Goal: Check status: Check status

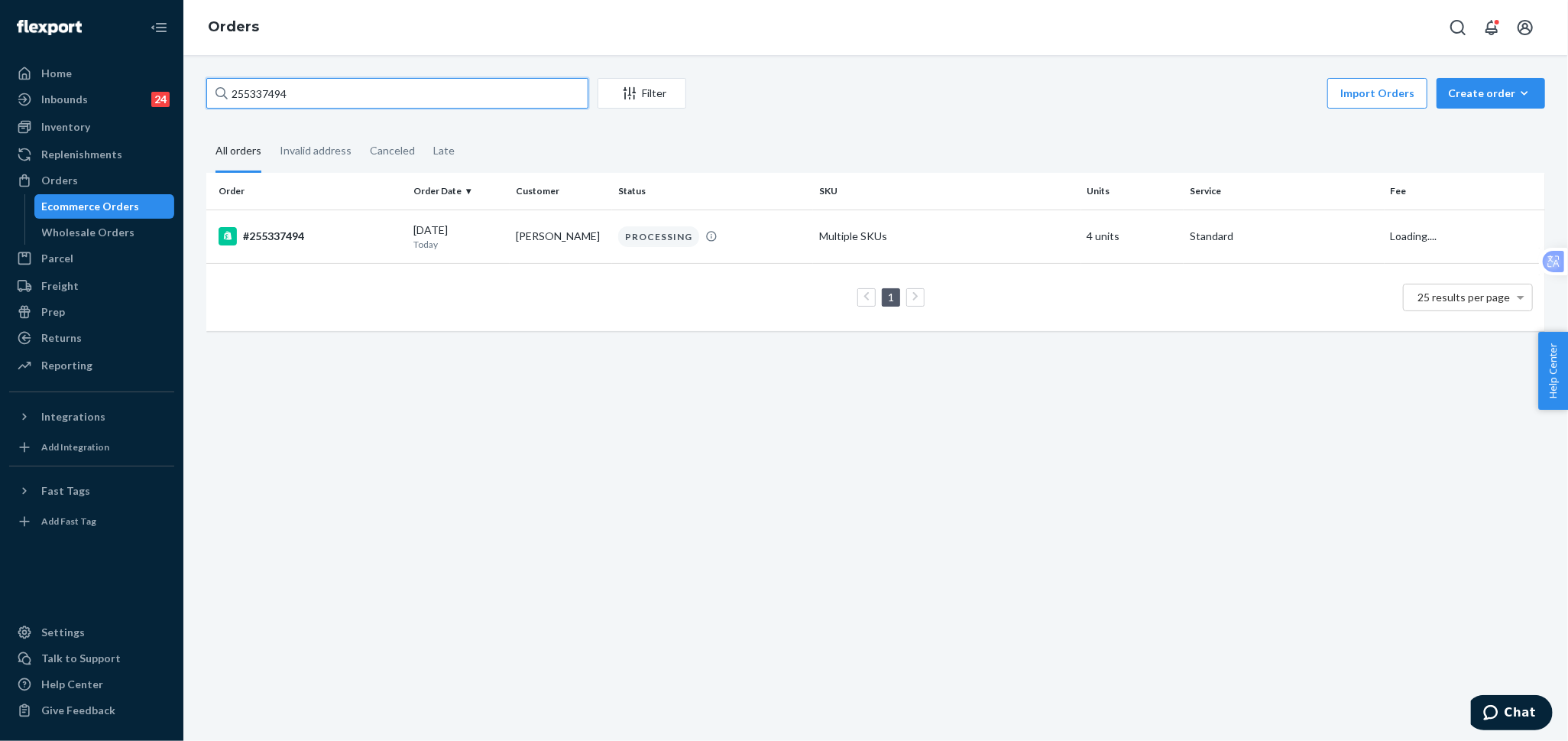
drag, startPoint x: 0, startPoint y: 0, endPoint x: 268, endPoint y: 98, distance: 285.4
click at [268, 98] on input "255337494" at bounding box center [397, 93] width 382 height 30
paste input "212962"
type input "255212962"
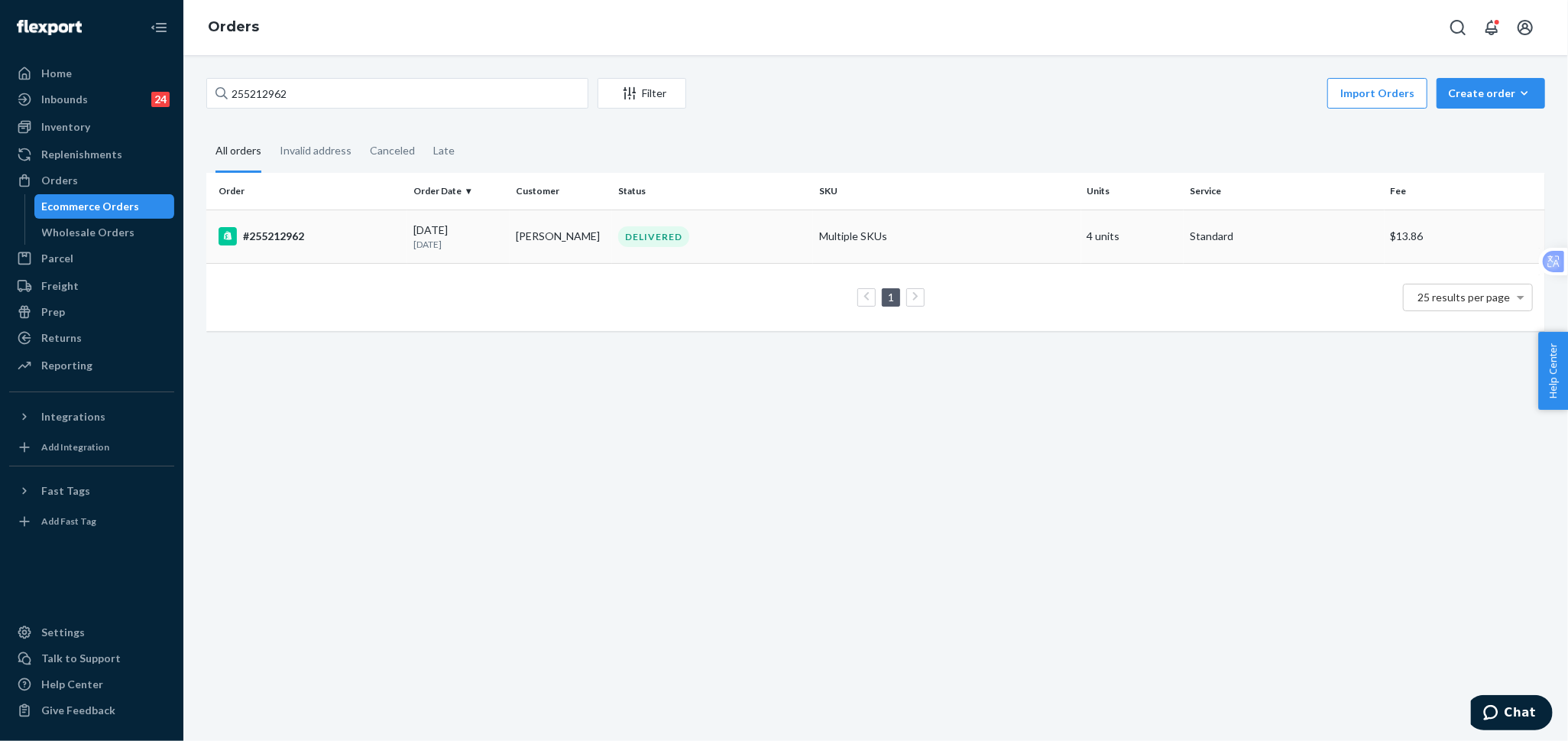
click at [374, 245] on td "#255212962" at bounding box center [307, 237] width 201 height 54
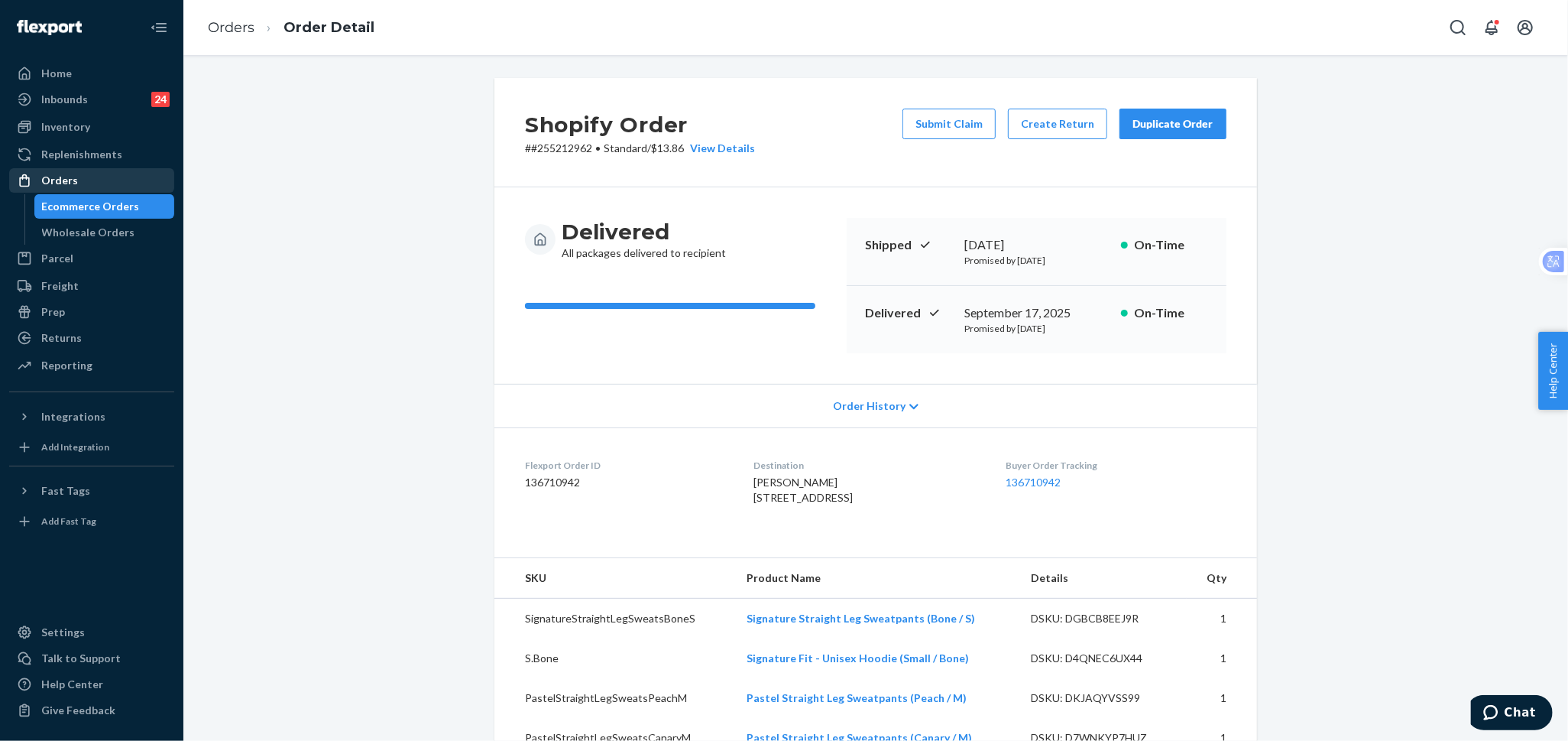
click at [108, 184] on div "Orders" at bounding box center [91, 180] width 162 height 22
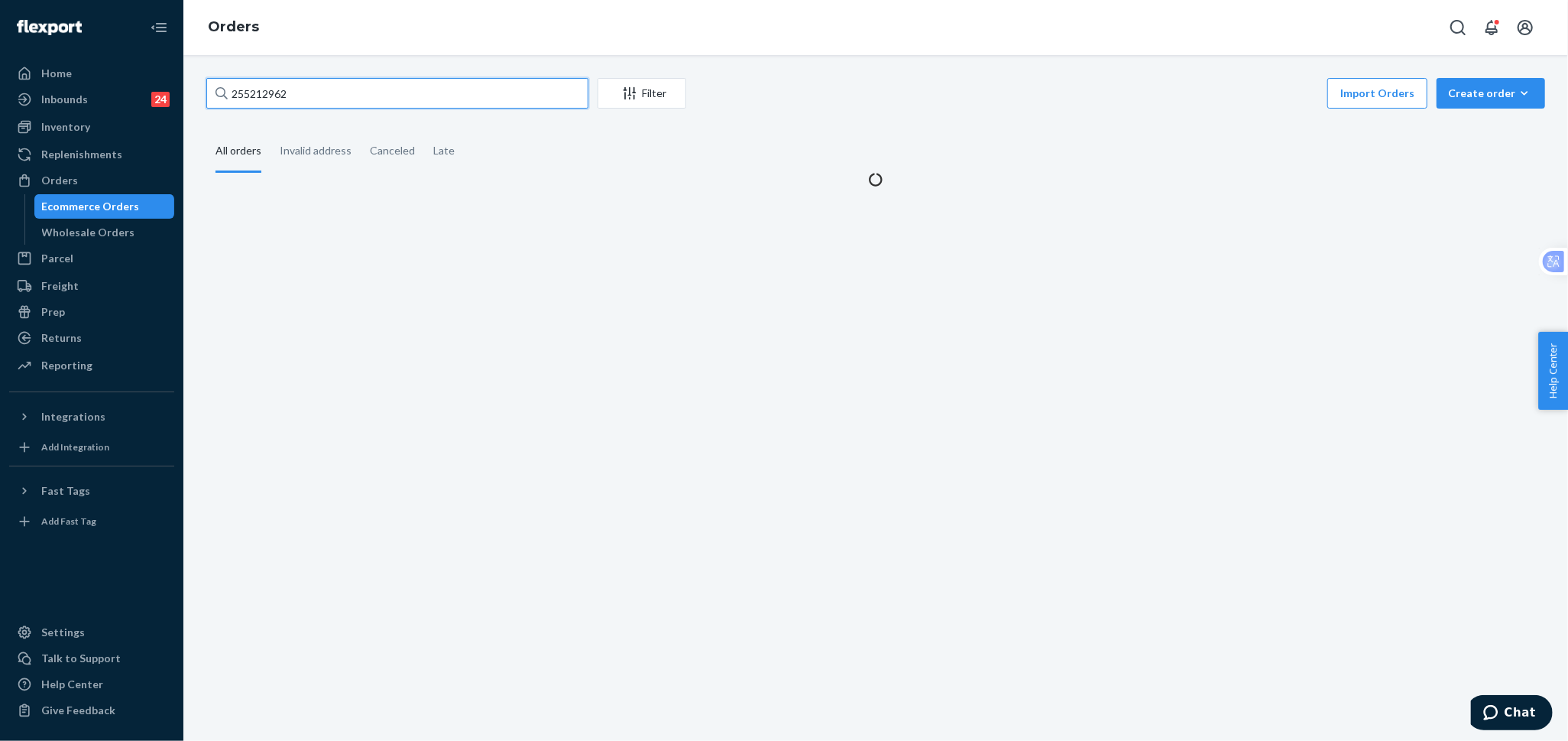
click at [478, 107] on input "255212962" at bounding box center [397, 93] width 382 height 30
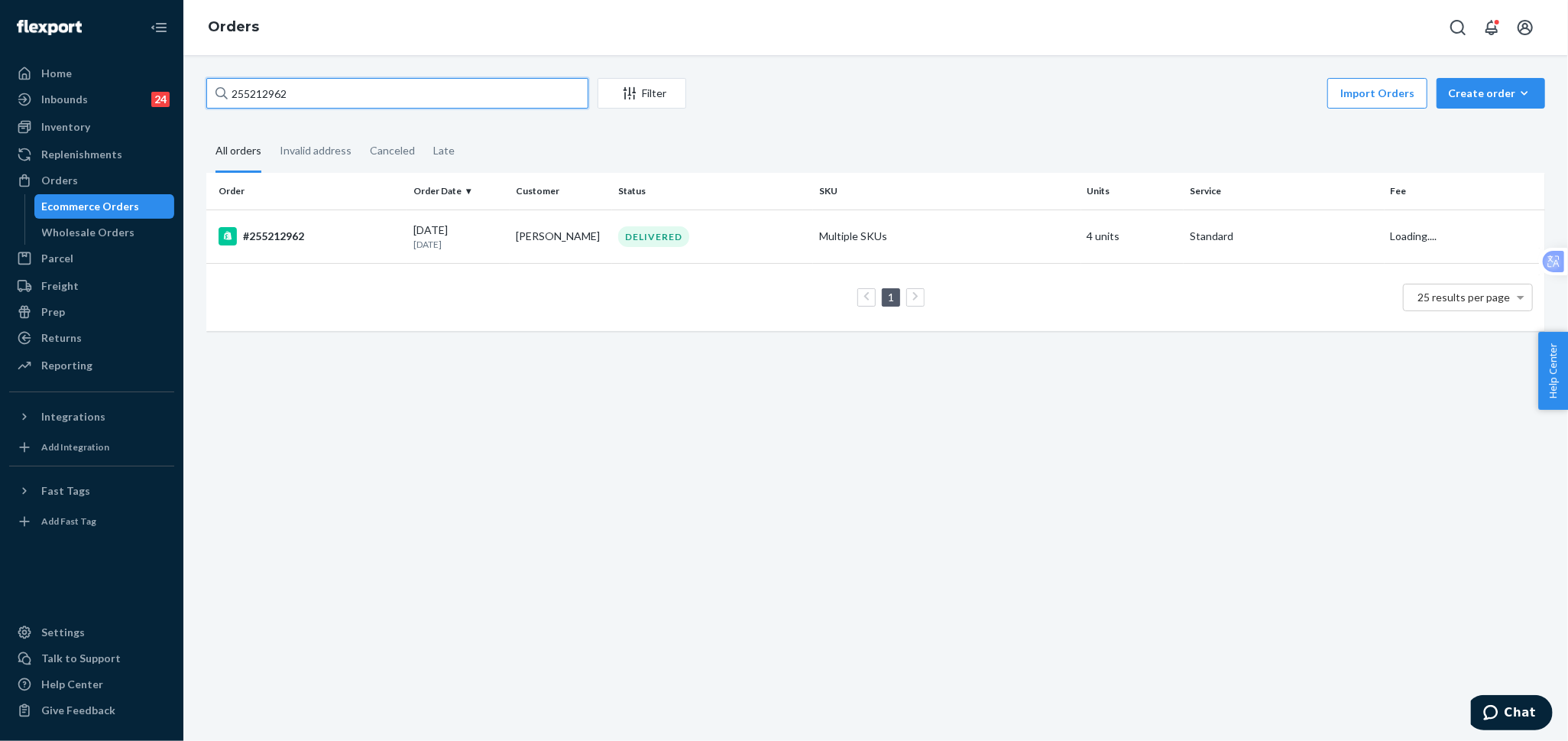
paste input "05609"
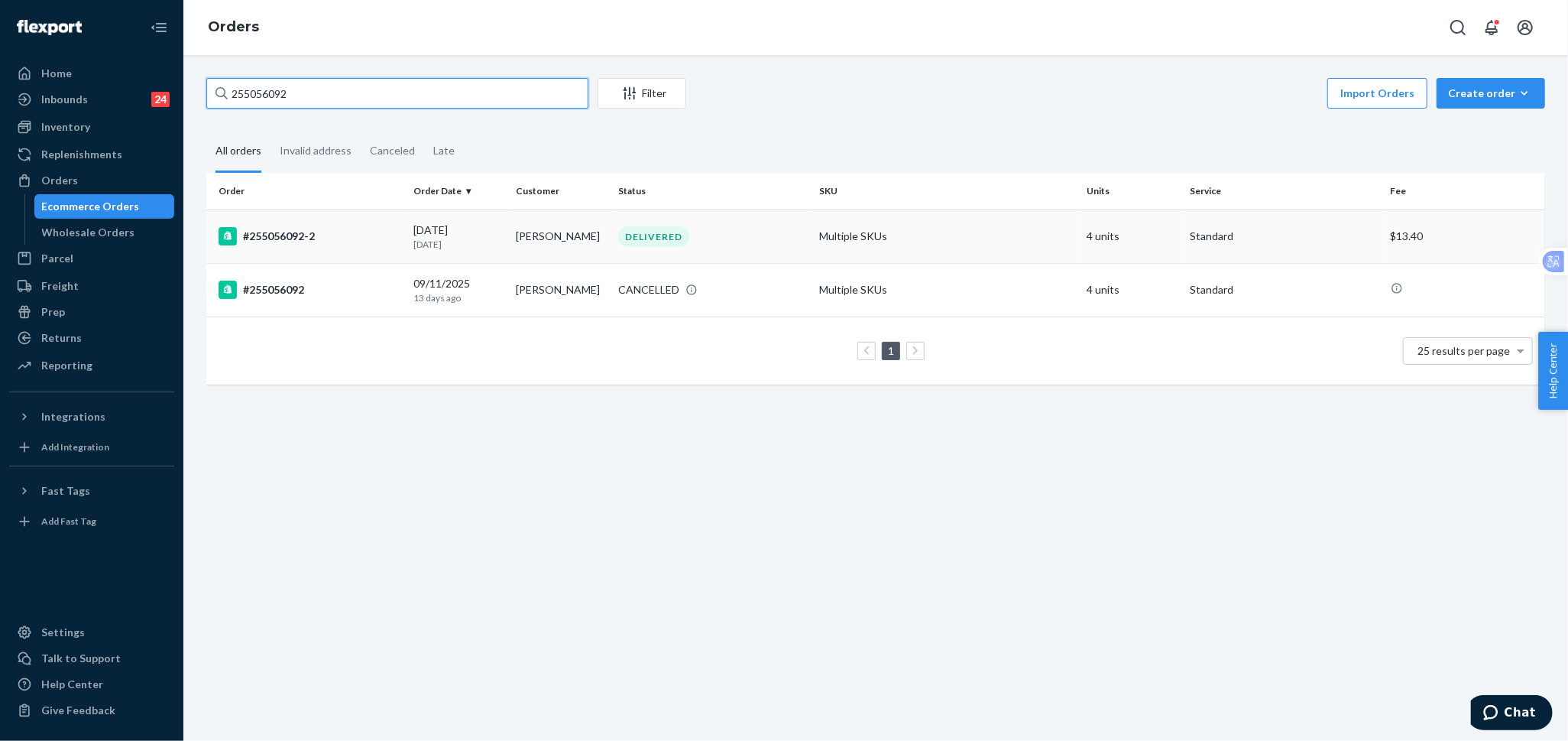
type input "255056092"
click at [341, 238] on div "#255056092-2" at bounding box center [310, 237] width 183 height 18
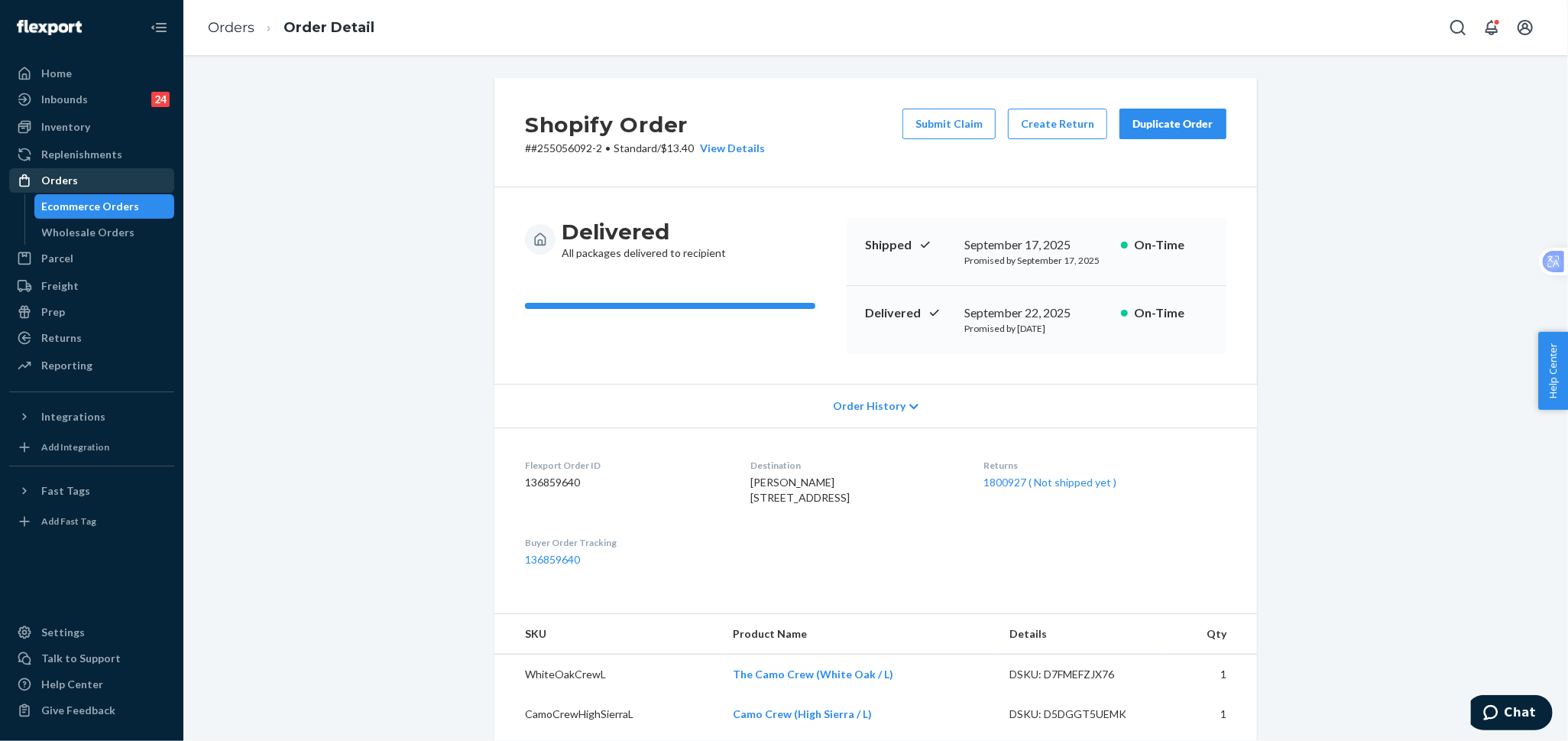
click at [74, 179] on div "Orders" at bounding box center [60, 180] width 37 height 15
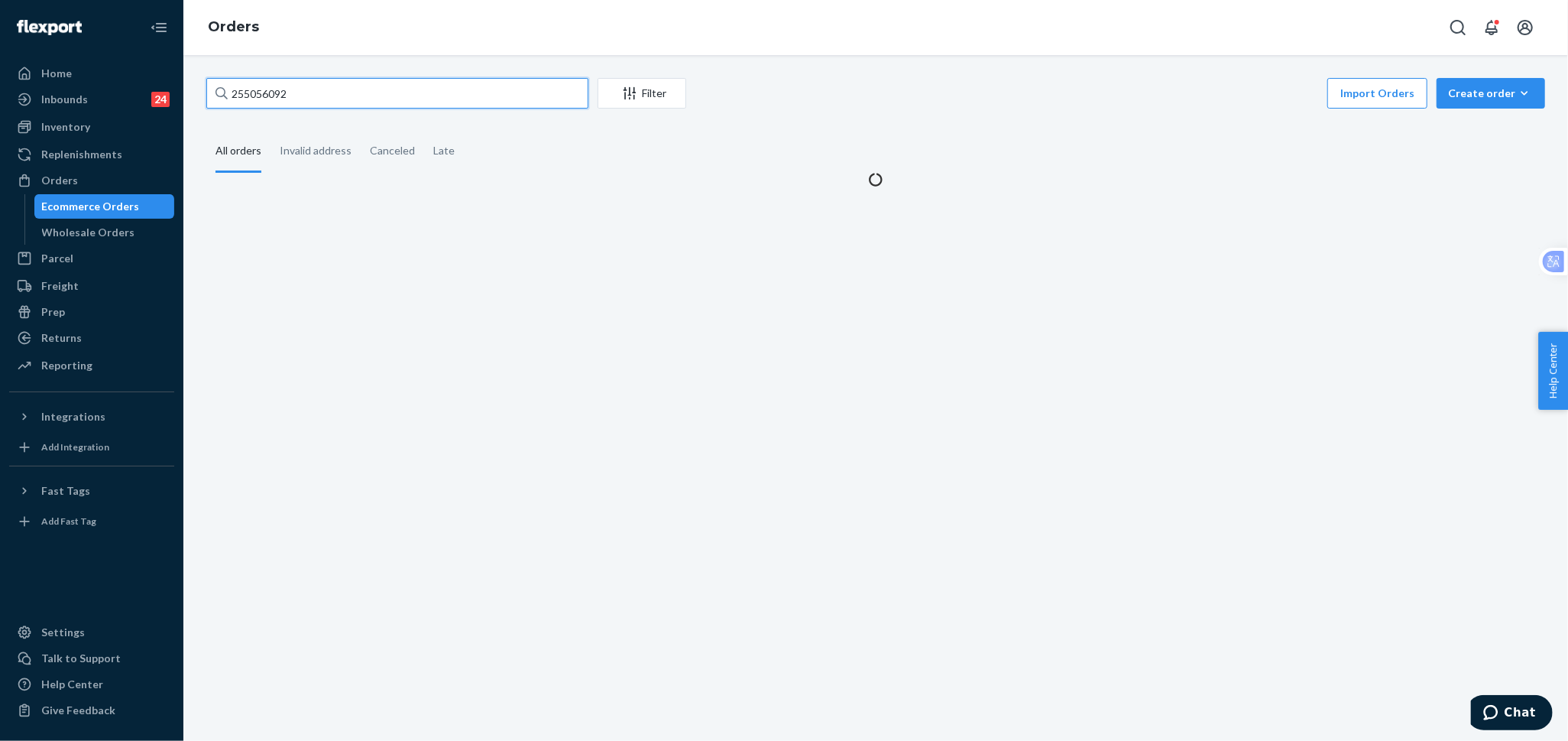
click at [361, 94] on input "255056092" at bounding box center [397, 93] width 382 height 30
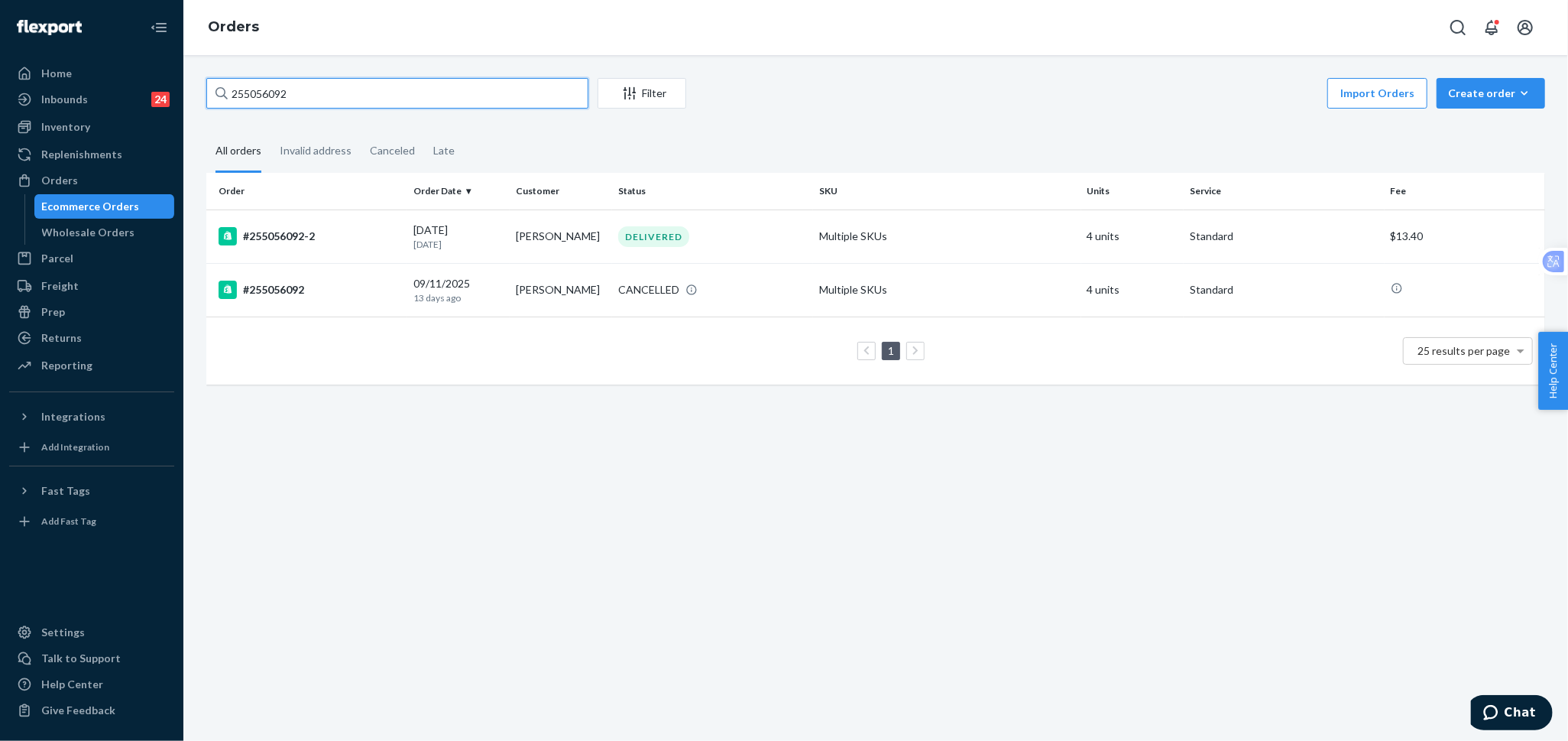
paste input "3806691"
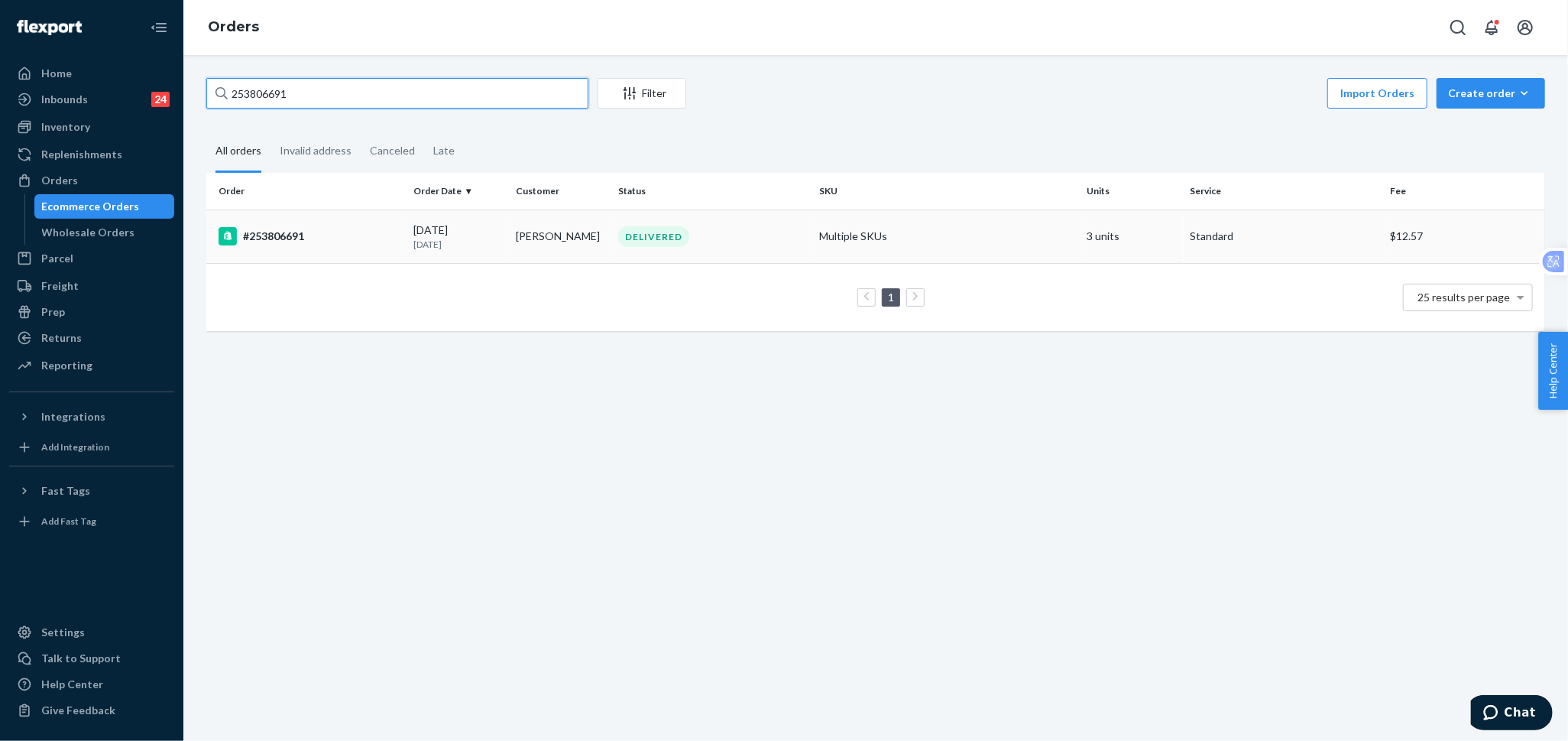
type input "253806691"
click at [518, 249] on td "[PERSON_NAME]" at bounding box center [561, 237] width 102 height 54
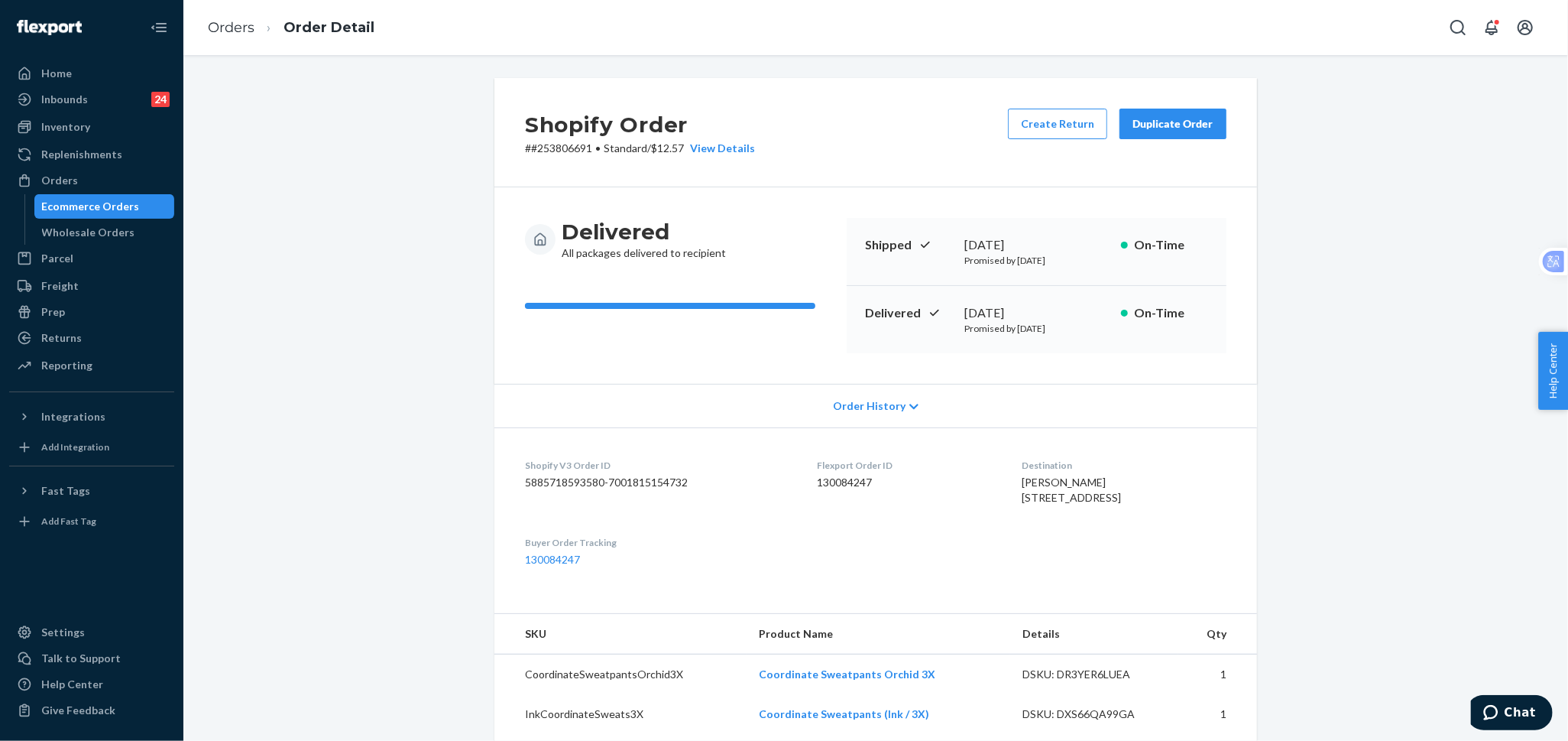
scroll to position [170, 0]
